Goal: Task Accomplishment & Management: Use online tool/utility

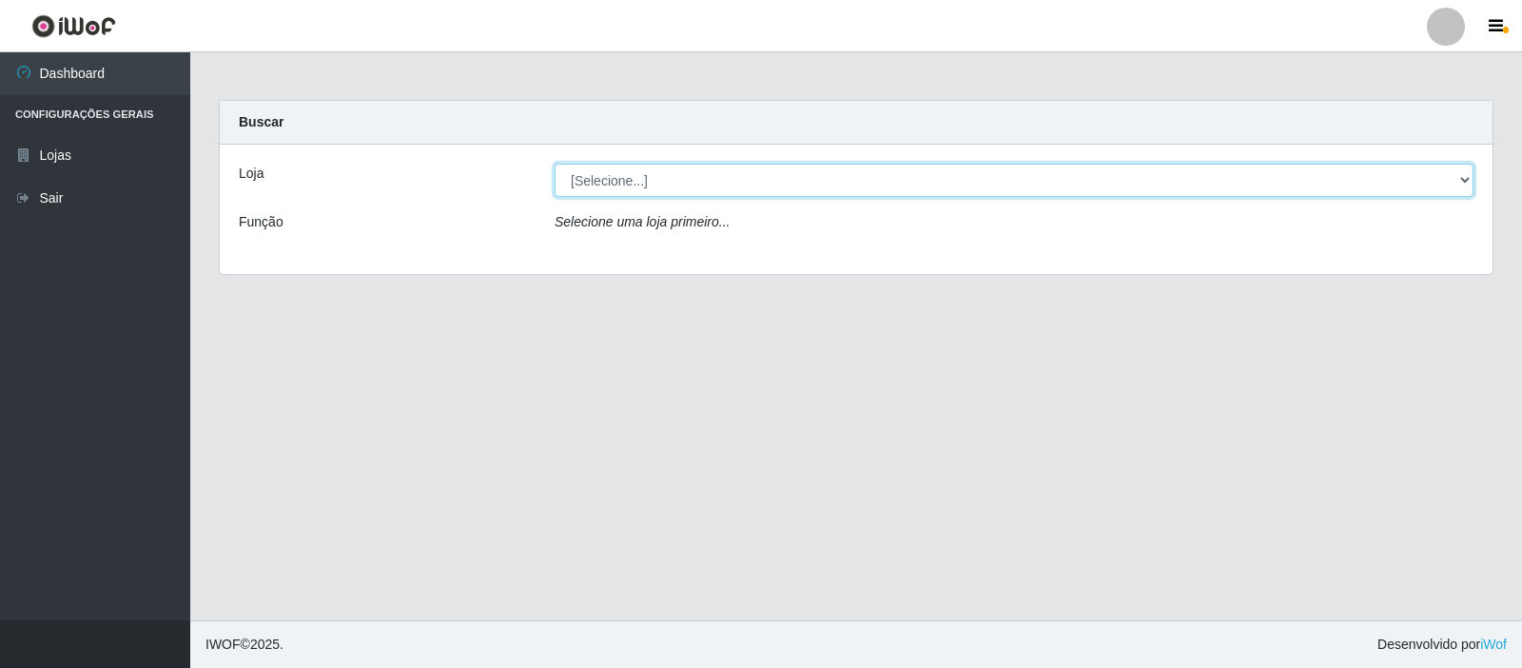
click at [794, 182] on select "[Selecione...] Rede Compras Supermercados - LOJA 3" at bounding box center [1013, 180] width 919 height 33
select select "162"
click at [554, 164] on select "[Selecione...] Rede Compras Supermercados - LOJA 3" at bounding box center [1013, 180] width 919 height 33
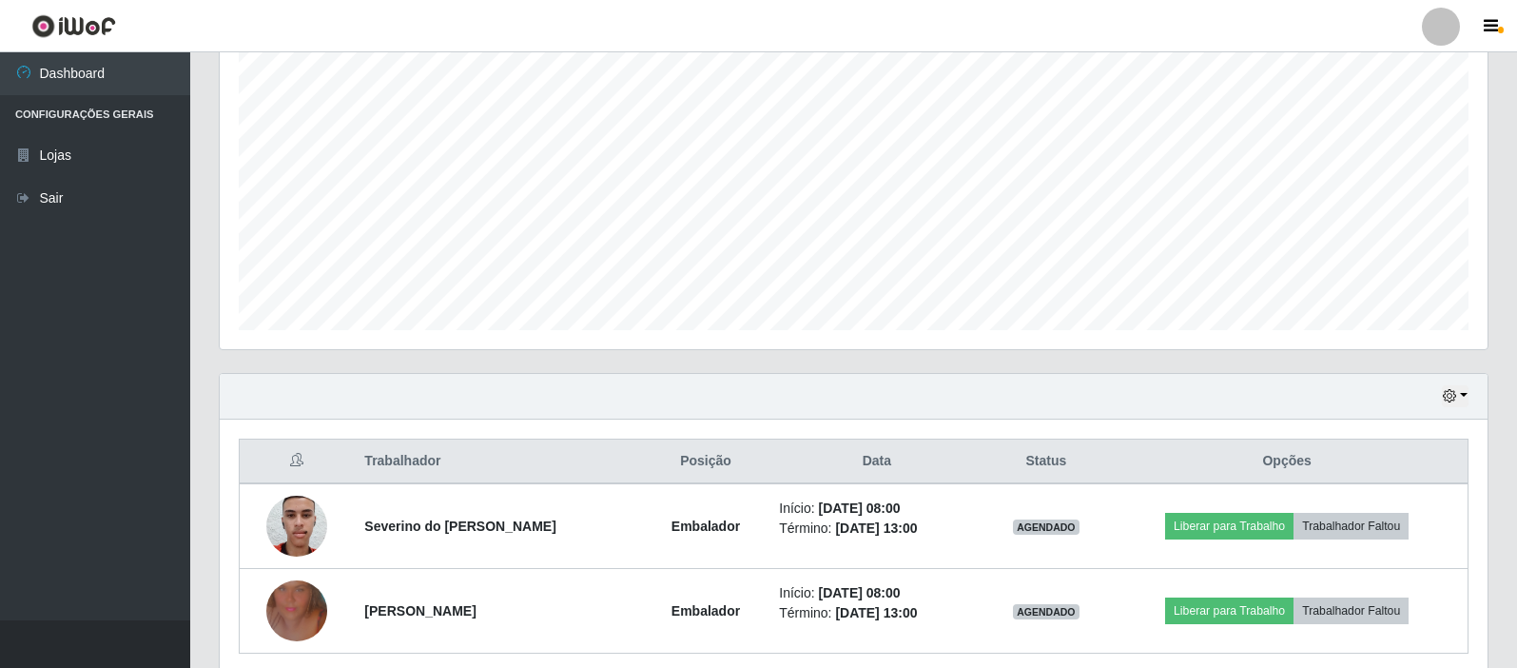
scroll to position [426, 0]
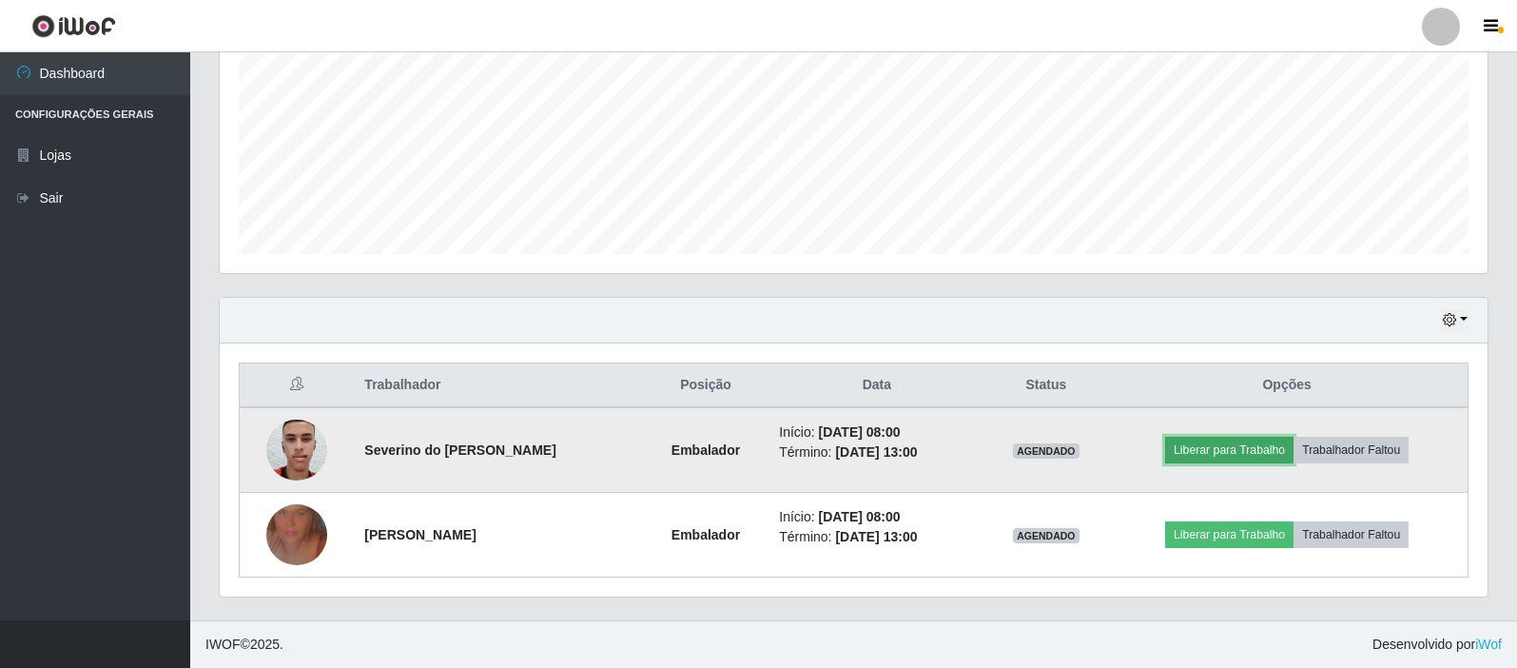
click at [1211, 441] on button "Liberar para Trabalho" at bounding box center [1229, 450] width 128 height 27
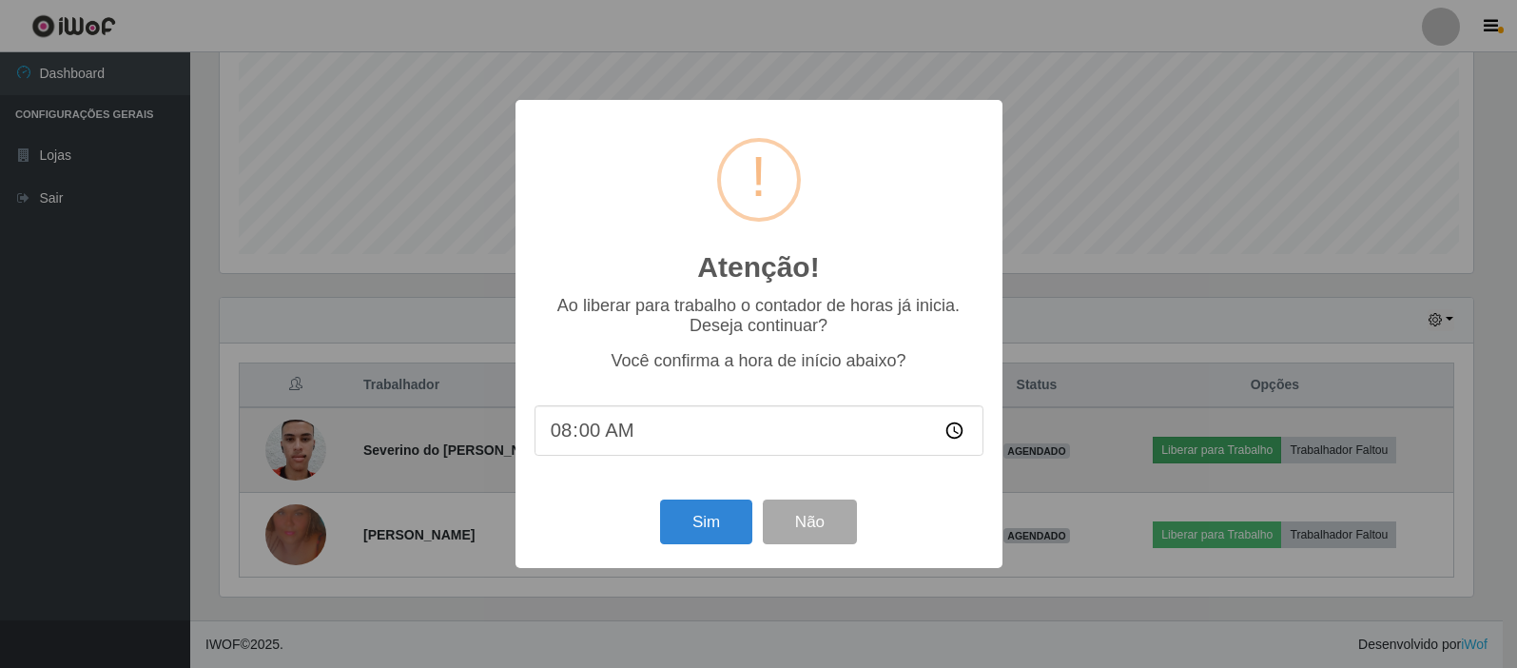
scroll to position [395, 1258]
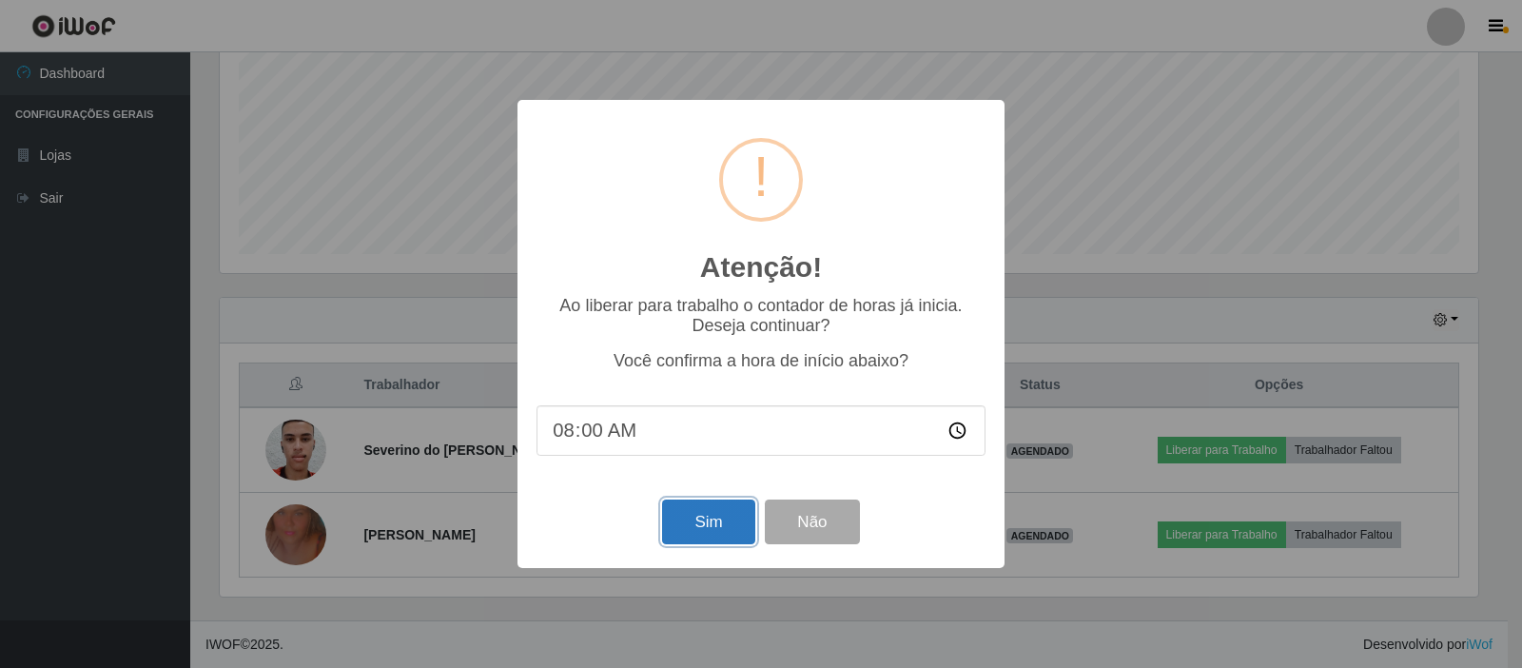
click at [718, 510] on button "Sim" at bounding box center [708, 521] width 92 height 45
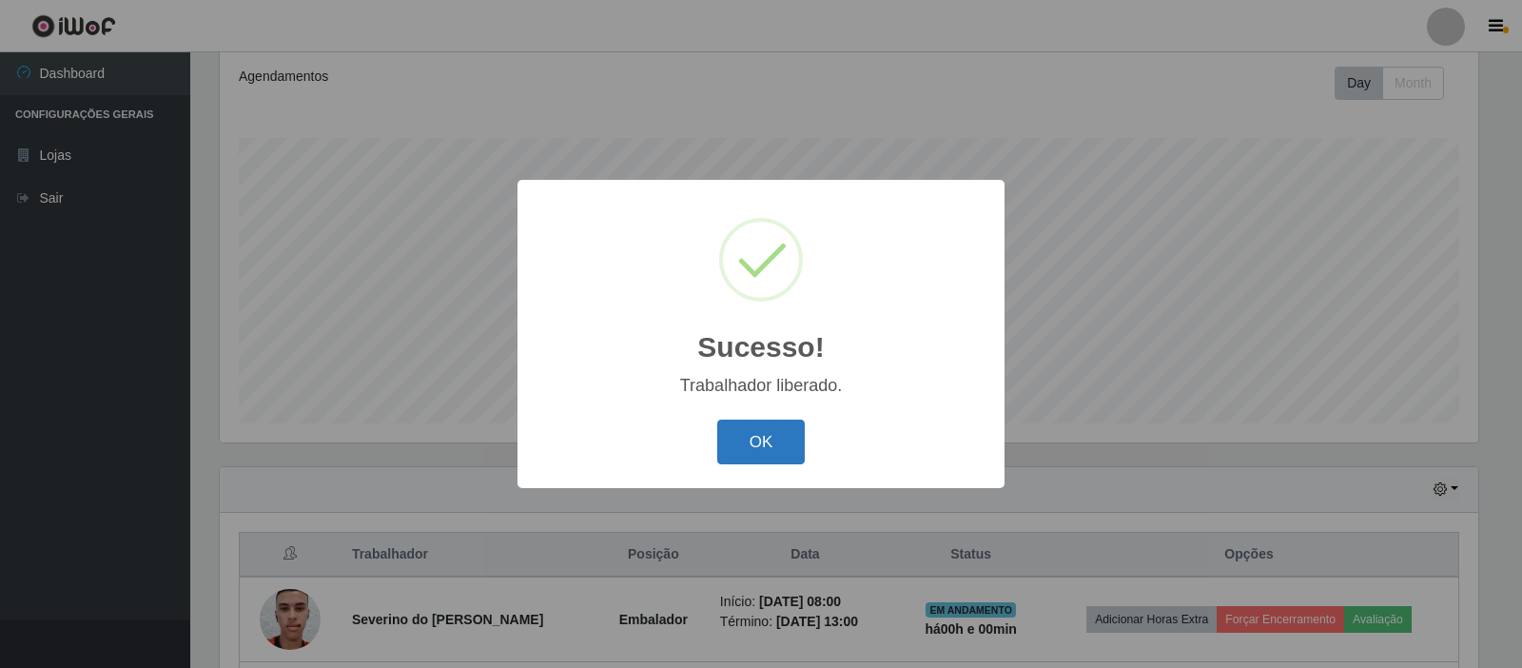
click at [784, 435] on button "OK" at bounding box center [761, 441] width 88 height 45
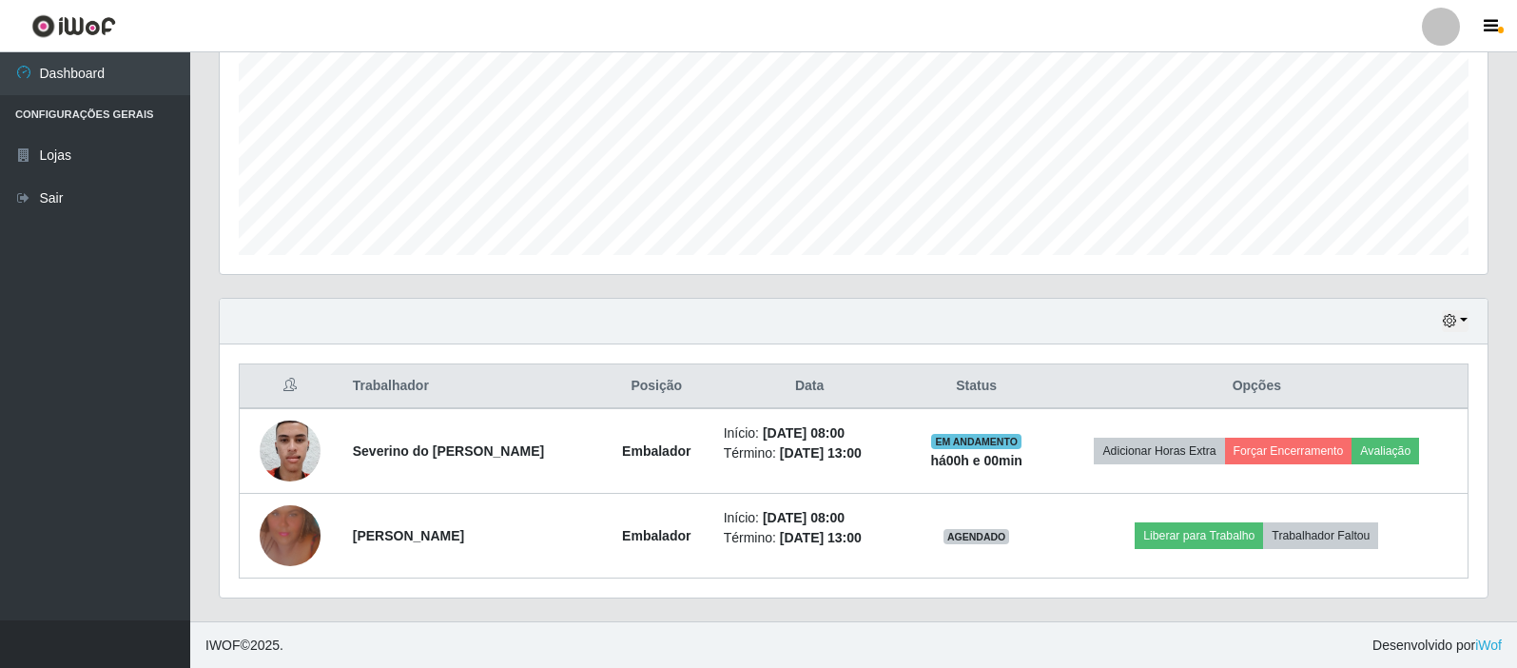
scroll to position [426, 0]
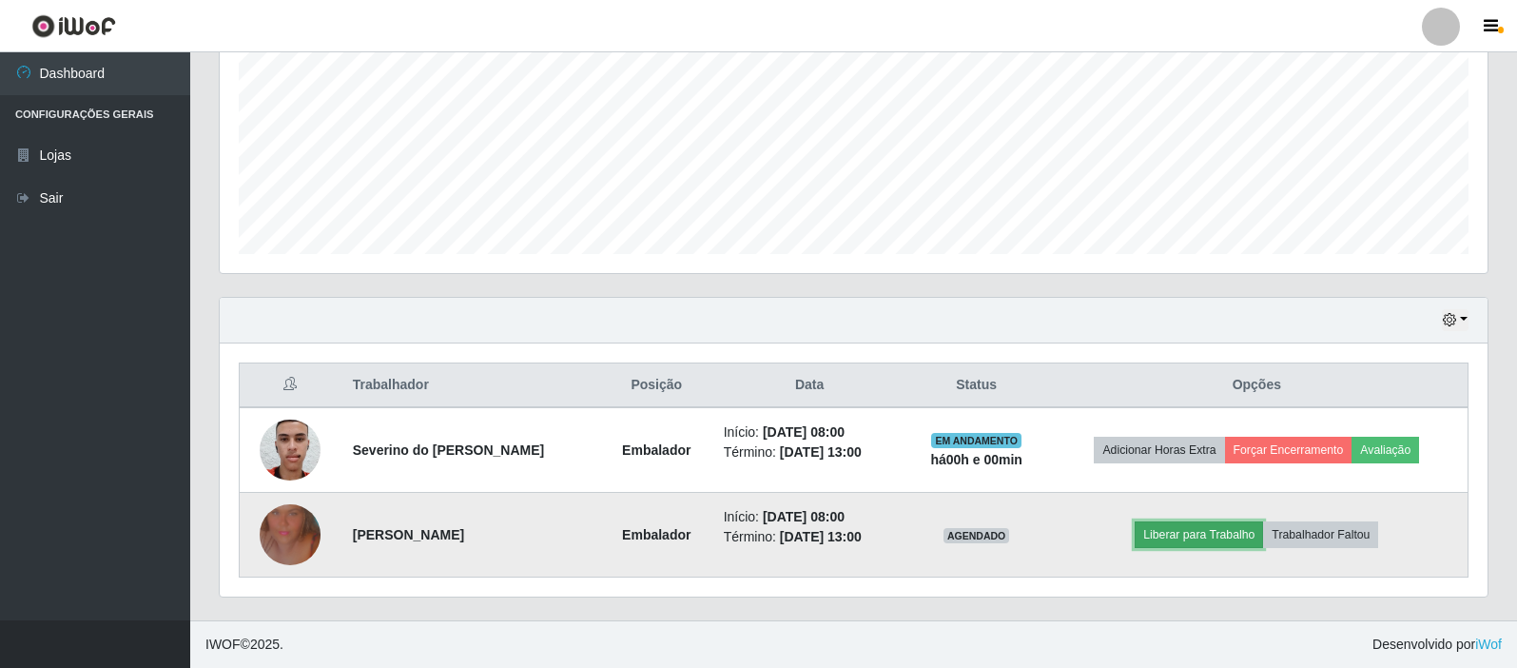
click at [1257, 534] on button "Liberar para Trabalho" at bounding box center [1199, 534] width 128 height 27
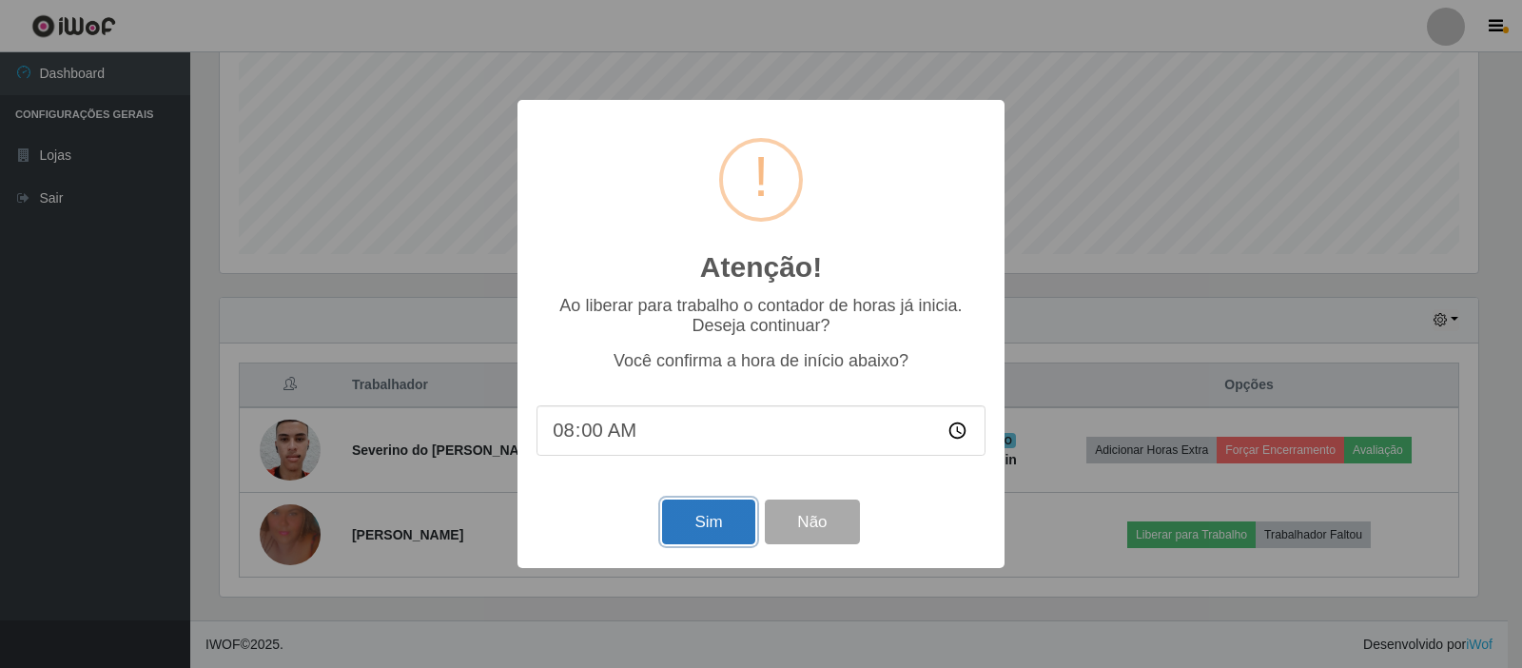
click at [695, 532] on button "Sim" at bounding box center [708, 521] width 92 height 45
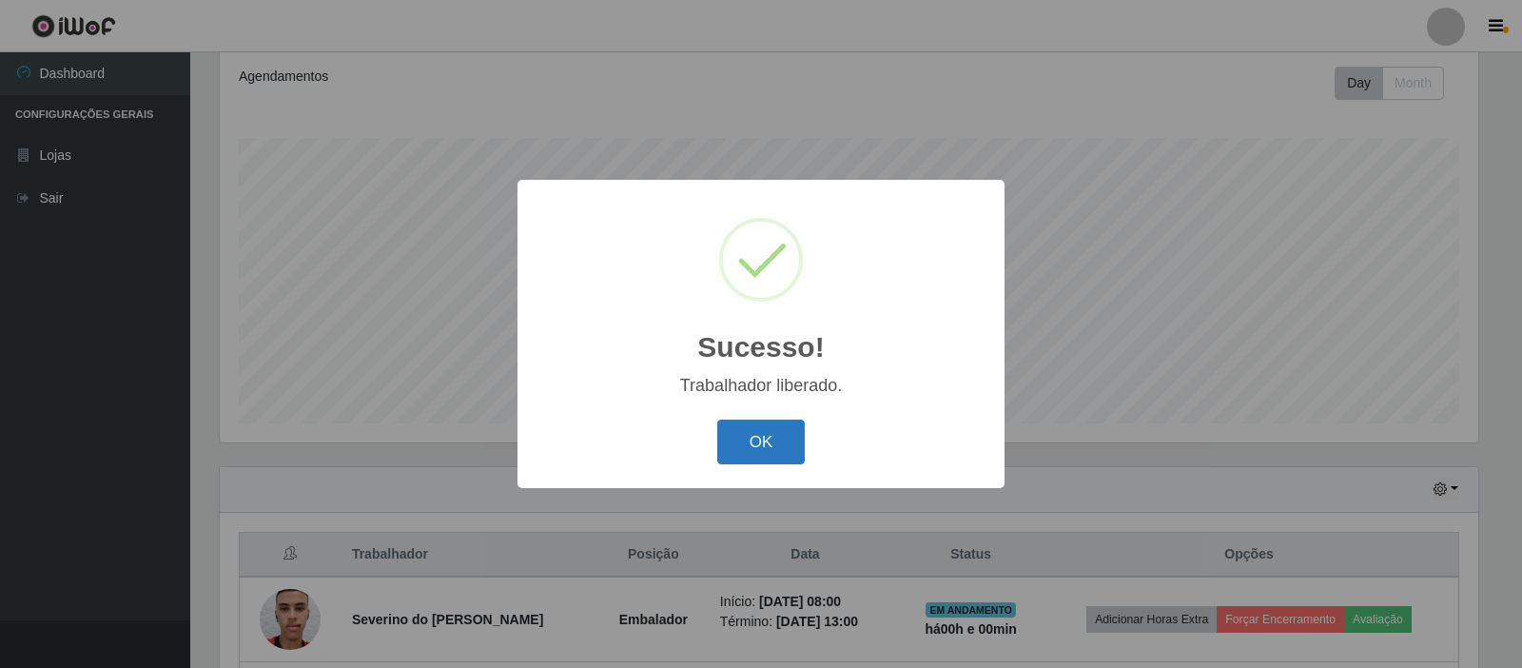
click at [754, 451] on button "OK" at bounding box center [761, 441] width 88 height 45
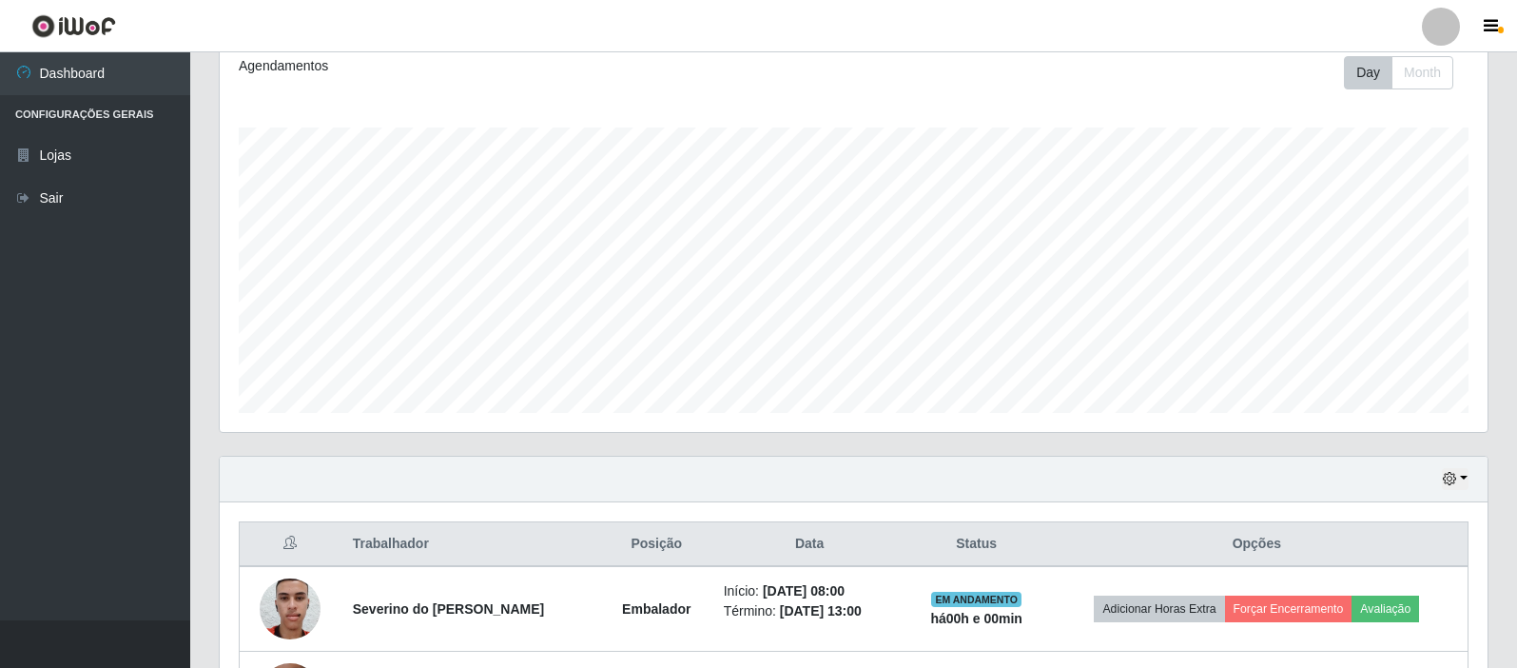
scroll to position [426, 0]
